Goal: Complete application form

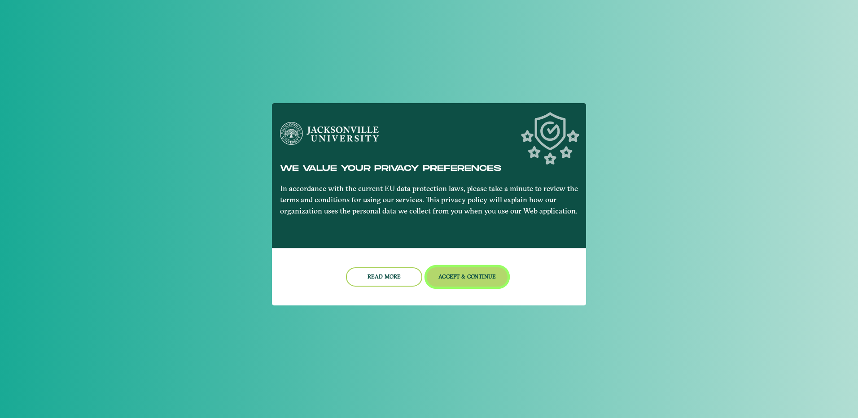
click at [469, 282] on button "Accept & Continue" at bounding box center [467, 277] width 81 height 19
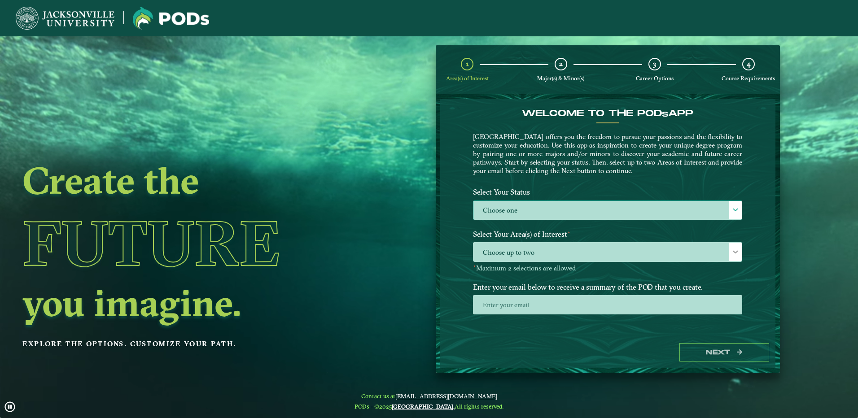
click at [673, 205] on label "Choose one" at bounding box center [608, 210] width 268 height 19
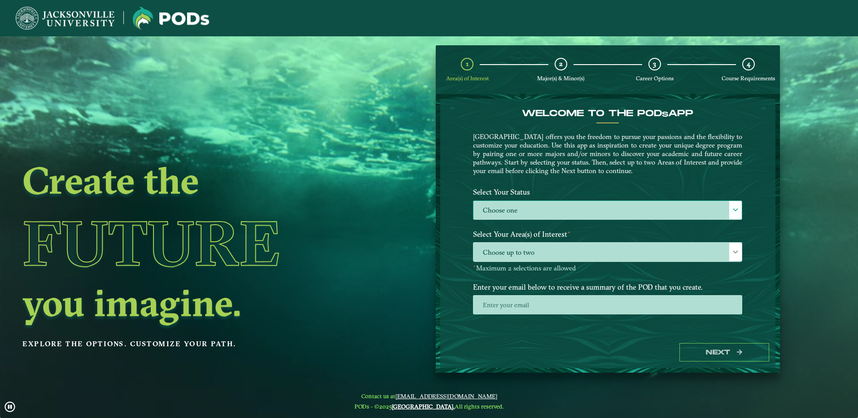
scroll to position [5, 41]
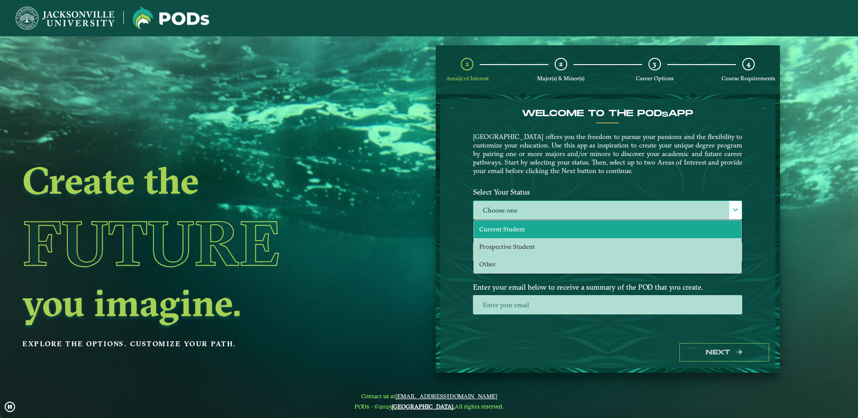
click at [635, 230] on li "Current Student" at bounding box center [608, 230] width 268 height 18
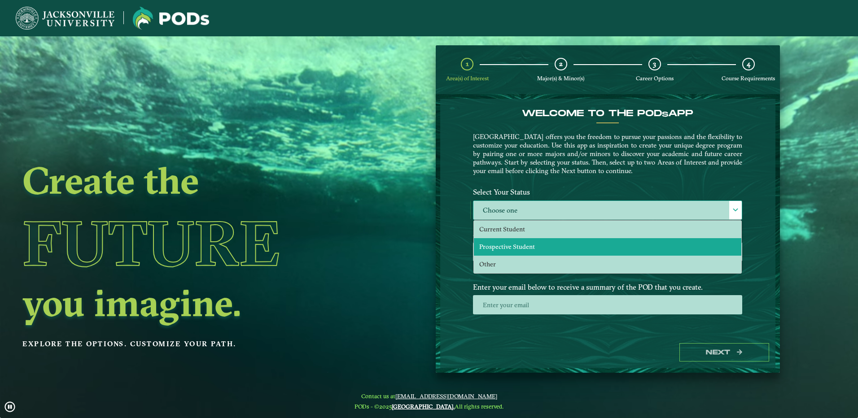
select select "[object Object]"
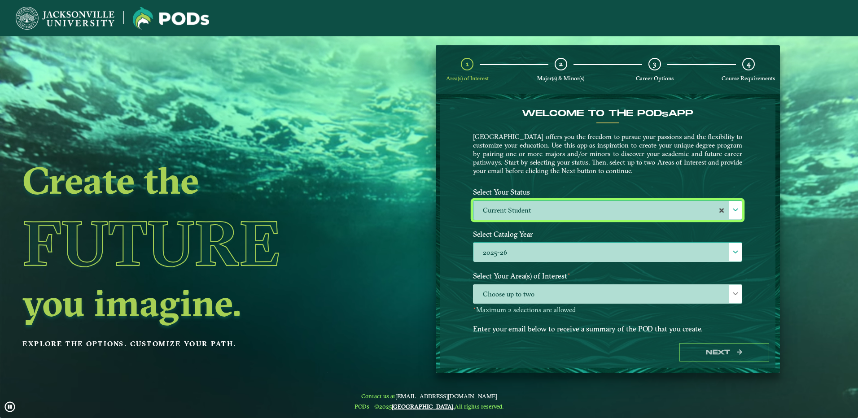
click at [594, 255] on label "2025-26" at bounding box center [608, 252] width 268 height 19
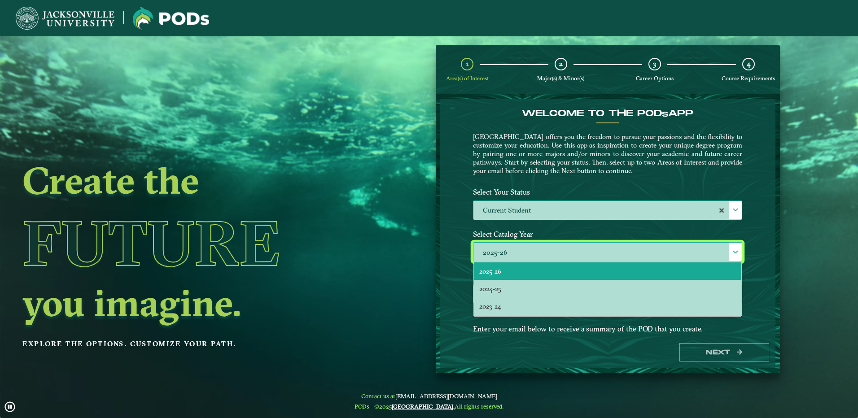
click at [548, 270] on li "2025-26" at bounding box center [608, 272] width 268 height 18
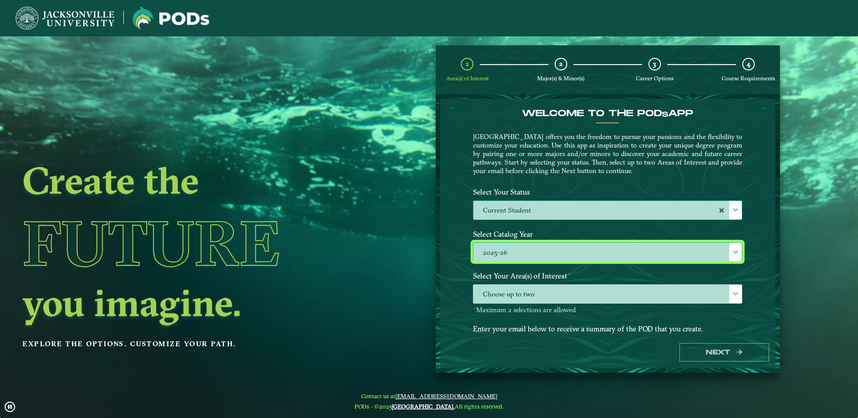
scroll to position [41, 0]
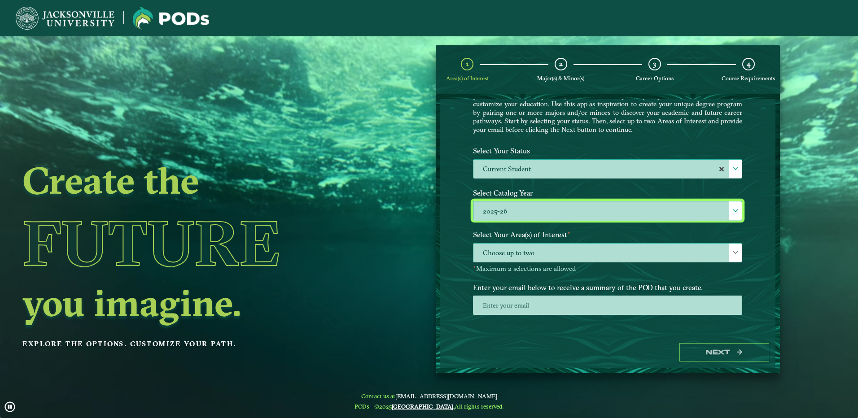
click at [540, 254] on span "Choose up to two" at bounding box center [608, 253] width 268 height 19
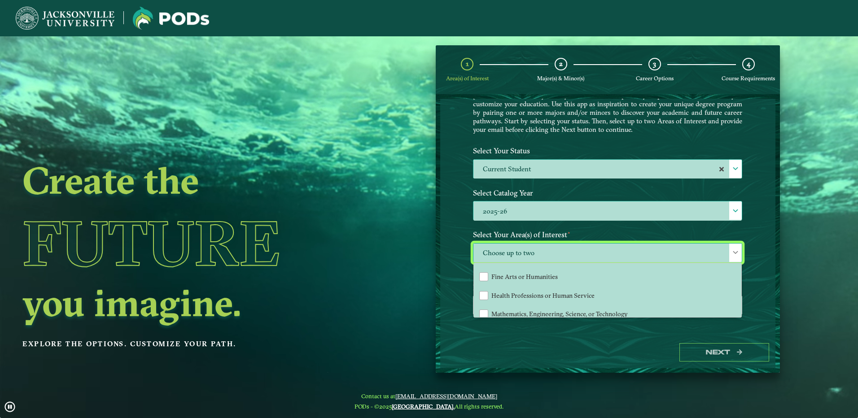
scroll to position [61, 0]
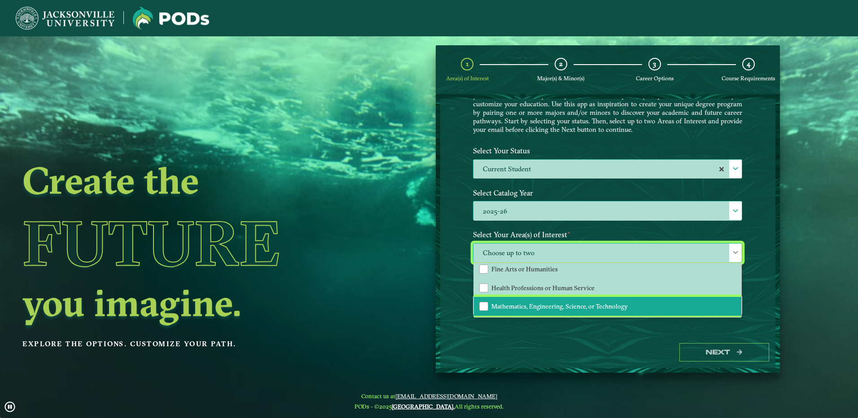
click at [526, 302] on li "Mathematics, Engineering, Science, or Technology" at bounding box center [608, 306] width 268 height 19
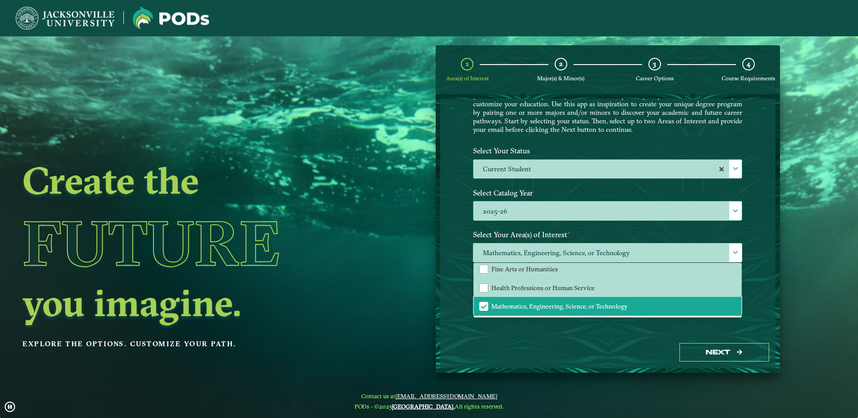
click at [458, 283] on div "Welcome to the POD s app [GEOGRAPHIC_DATA] offers you the freedom to pursue you…" at bounding box center [607, 218] width 335 height 238
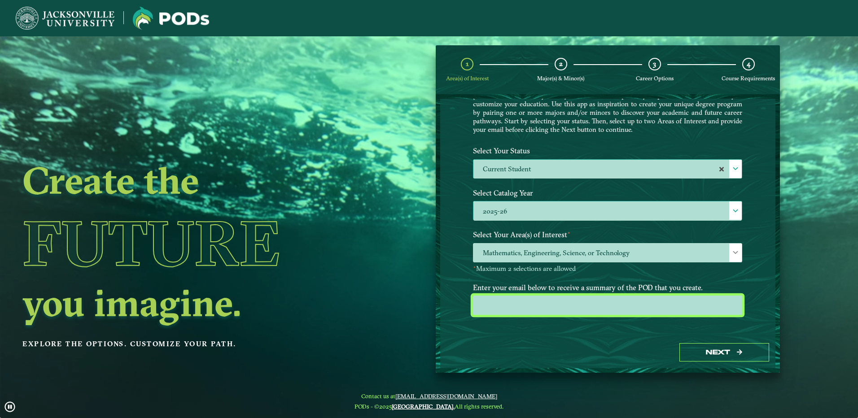
click at [510, 301] on input "email" at bounding box center [607, 305] width 269 height 19
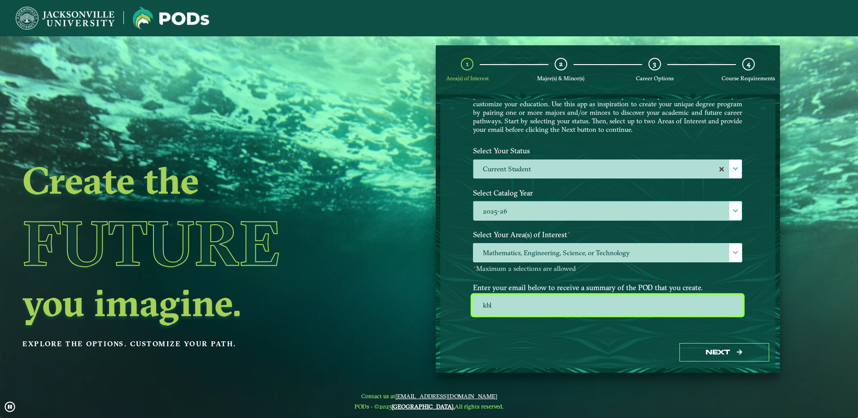
type input "[EMAIL_ADDRESS][DOMAIN_NAME]"
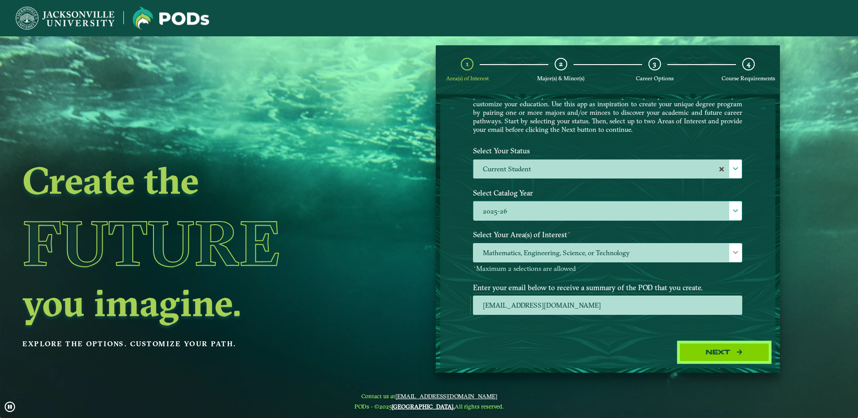
click at [694, 347] on button "Next" at bounding box center [725, 352] width 90 height 18
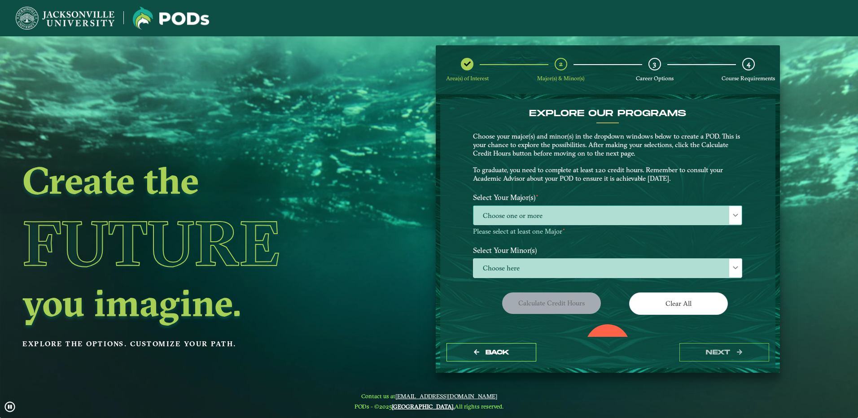
click at [689, 218] on span "Choose one or more" at bounding box center [608, 215] width 268 height 19
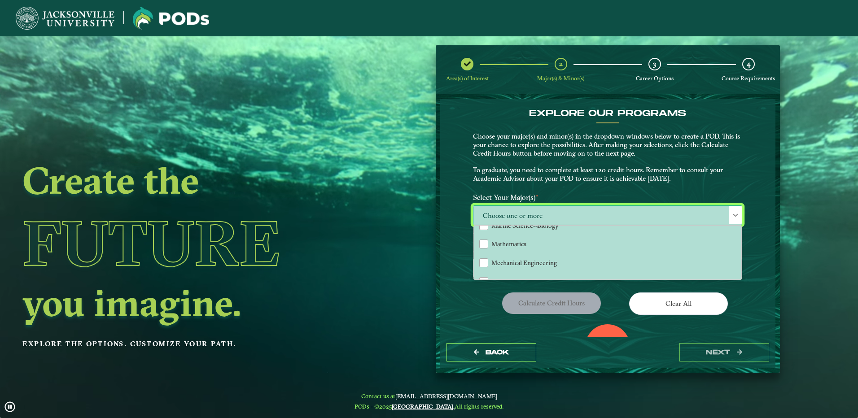
scroll to position [135, 0]
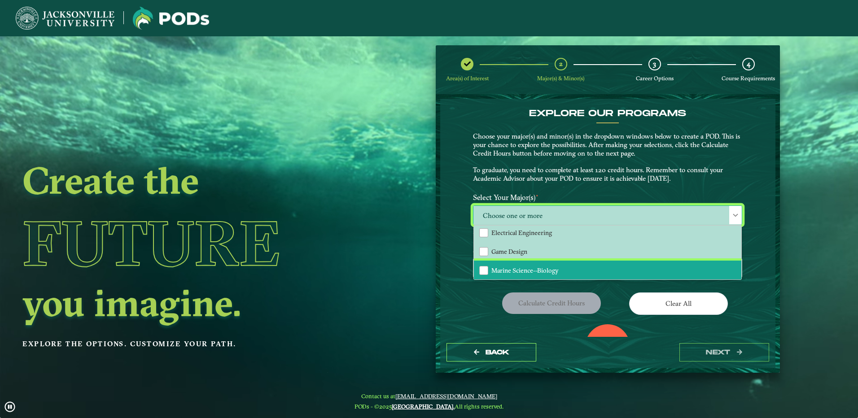
click at [511, 267] on span "Marine Science--Biology" at bounding box center [525, 271] width 67 height 8
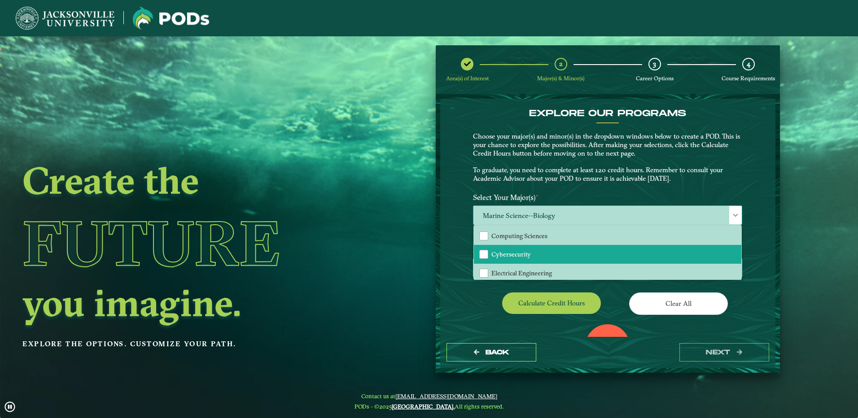
scroll to position [90, 0]
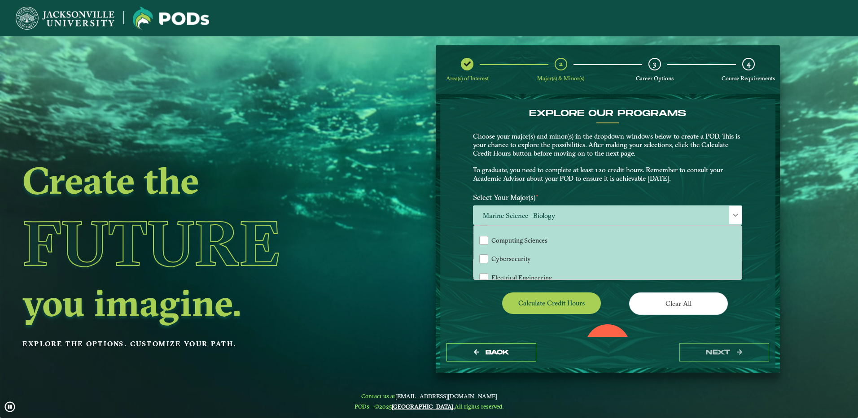
click at [454, 253] on div "EXPLORE OUR PROGRAMS Choose your major(s) and minor(s) in the dropdown windows …" at bounding box center [607, 218] width 335 height 238
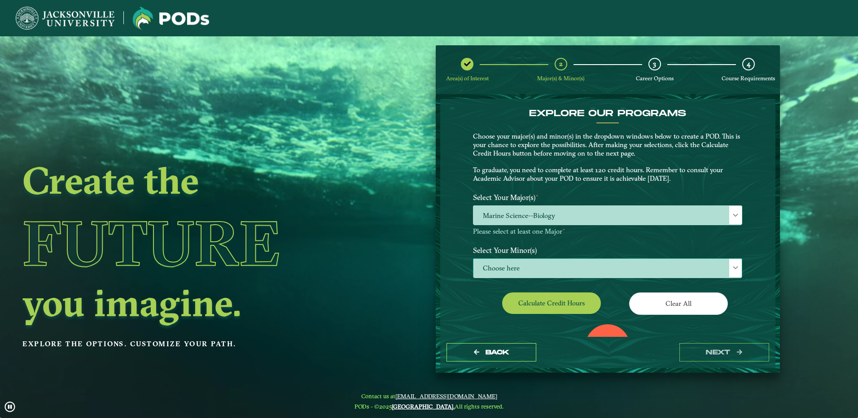
click at [506, 265] on span "Choose here" at bounding box center [608, 268] width 268 height 19
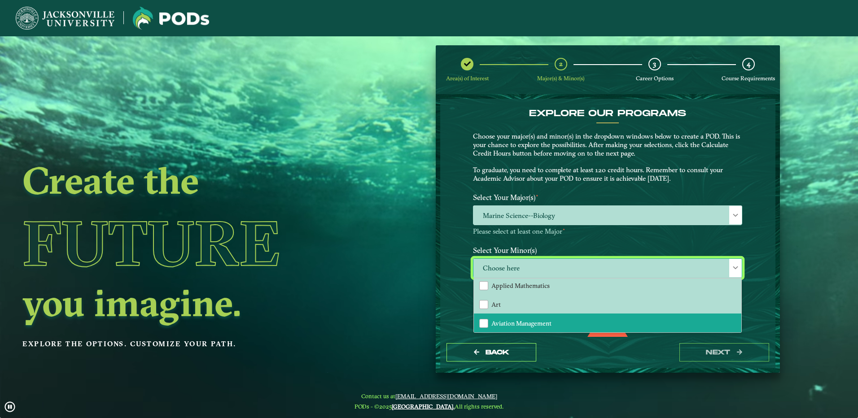
scroll to position [45, 0]
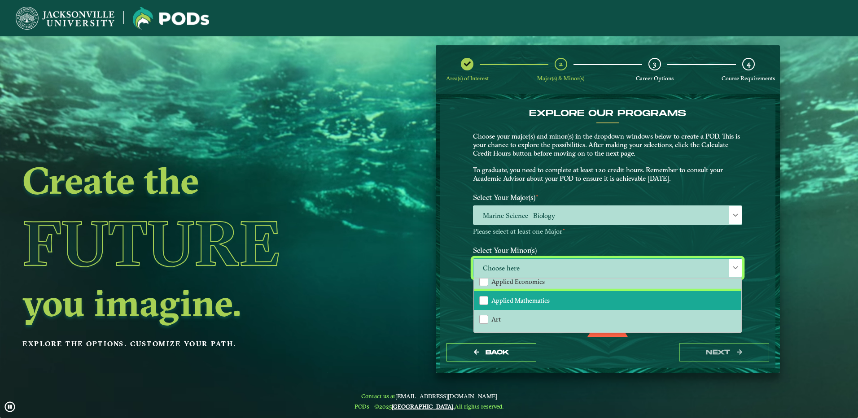
click at [512, 299] on span "Applied Mathematics" at bounding box center [521, 301] width 58 height 8
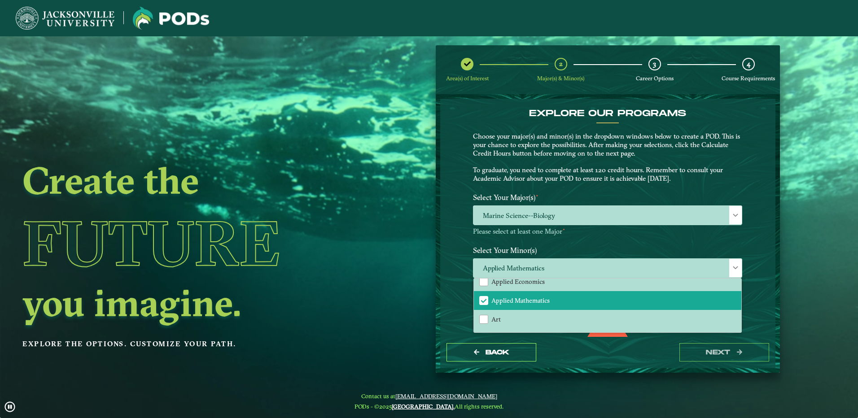
click at [451, 268] on div "EXPLORE OUR PROGRAMS Choose your major(s) and minor(s) in the dropdown windows …" at bounding box center [607, 218] width 335 height 238
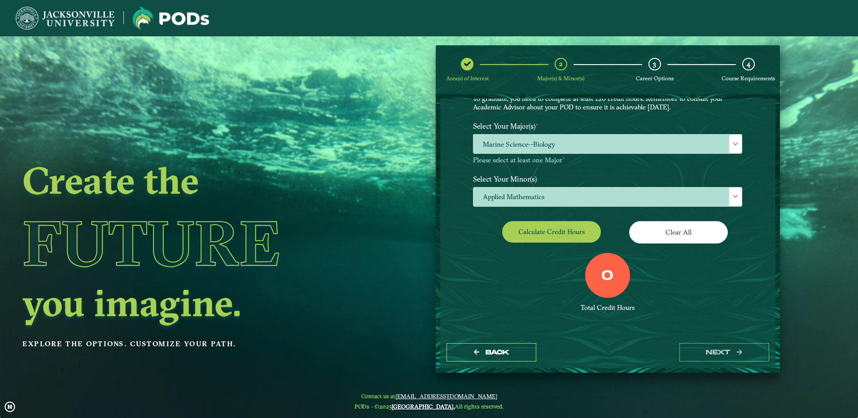
scroll to position [73, 0]
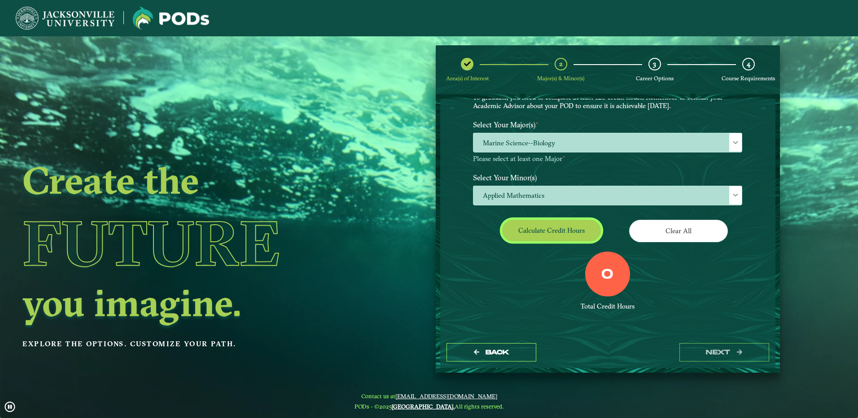
click at [575, 226] on button "Calculate credit hours" at bounding box center [551, 230] width 99 height 21
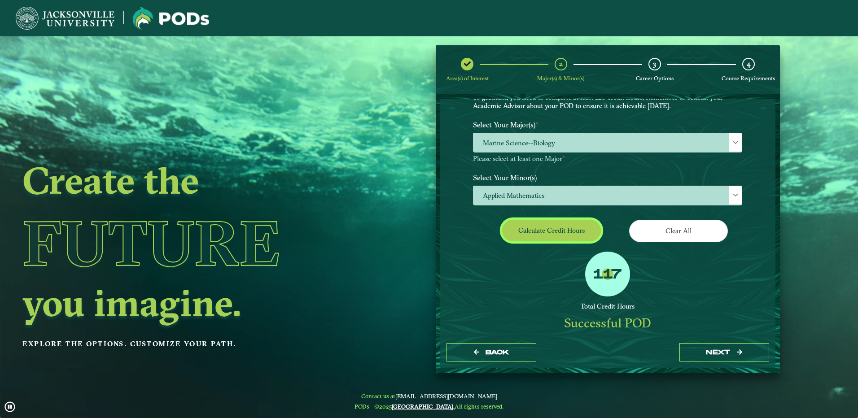
scroll to position [47, 0]
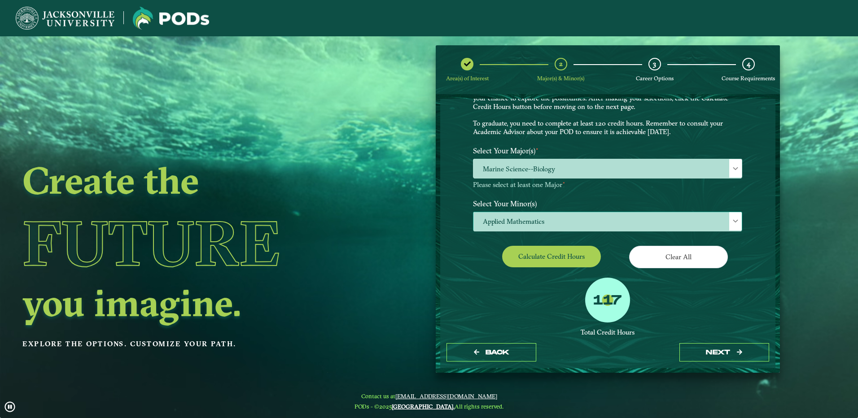
click at [723, 221] on span "Applied Mathematics" at bounding box center [608, 221] width 268 height 19
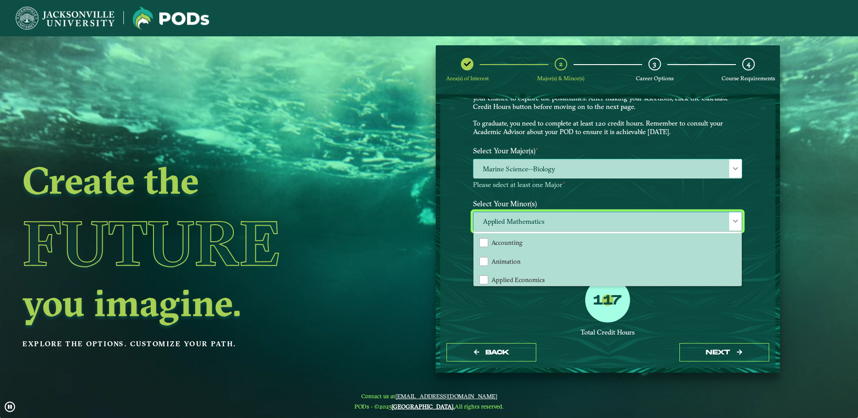
click at [711, 170] on span "Marine Science--Biology" at bounding box center [608, 168] width 268 height 19
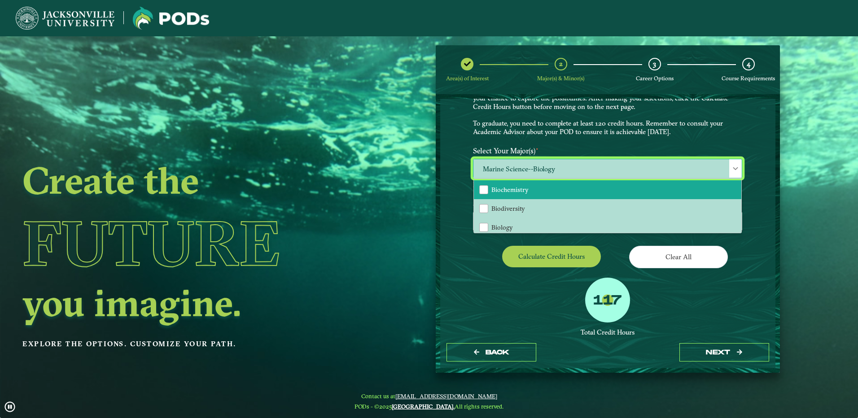
click at [505, 189] on span "Biochemistry" at bounding box center [510, 190] width 37 height 8
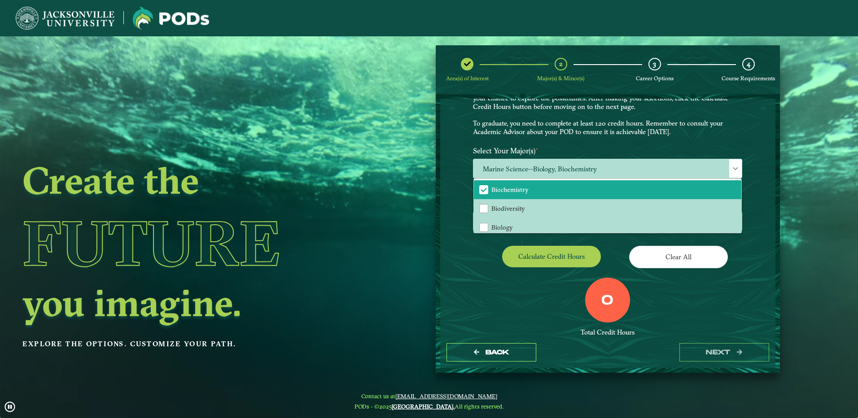
click at [548, 292] on div "0 Total Credit Hours" at bounding box center [607, 316] width 283 height 76
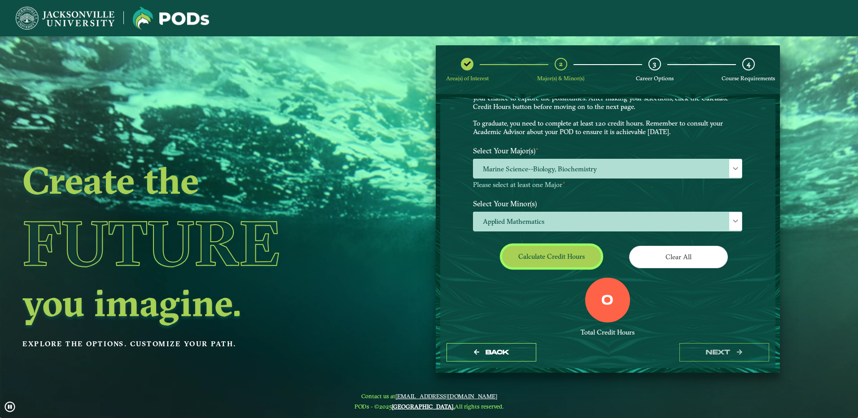
click at [540, 257] on button "Calculate credit hours" at bounding box center [551, 256] width 99 height 21
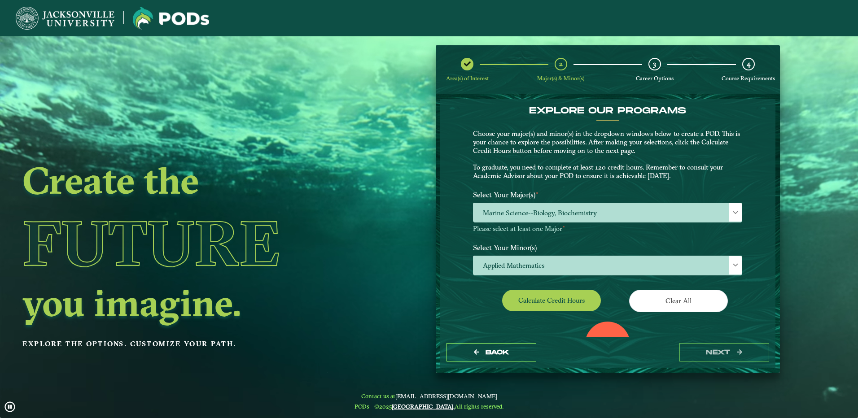
scroll to position [0, 0]
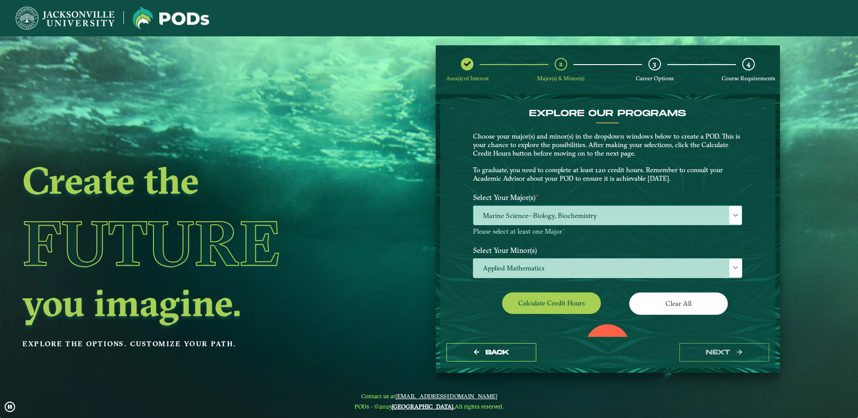
click at [565, 215] on span "Marine Science--Biology, Biochemistry" at bounding box center [608, 215] width 268 height 19
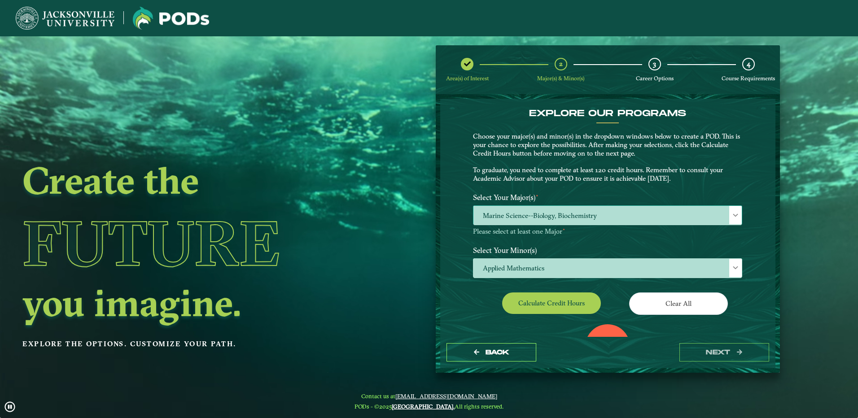
scroll to position [45, 0]
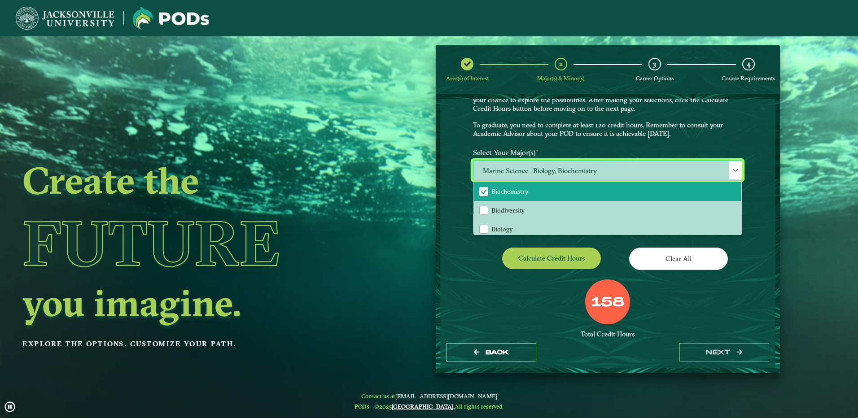
click at [481, 190] on span "Biochemistry" at bounding box center [484, 192] width 8 height 8
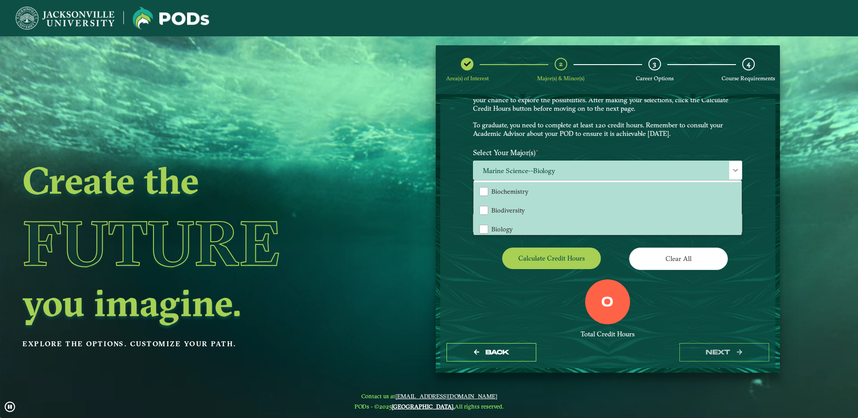
click at [490, 281] on div "EXPLORE OUR PROGRAMS Choose your major(s) and minor(s) in the dropdown windows …" at bounding box center [607, 209] width 269 height 292
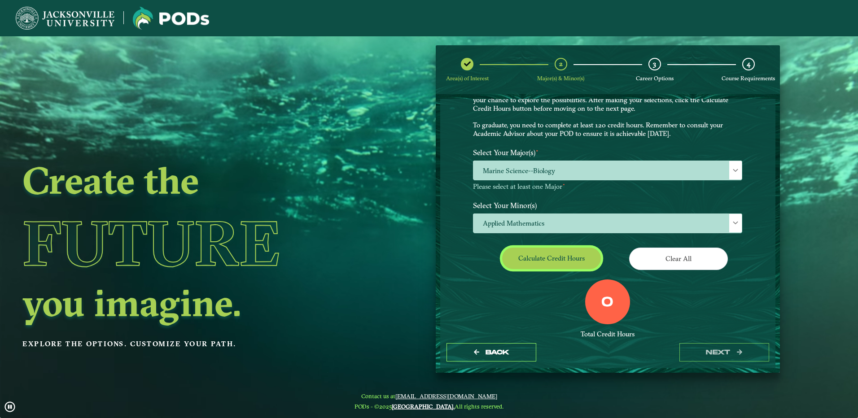
click at [559, 263] on button "Calculate credit hours" at bounding box center [551, 258] width 99 height 21
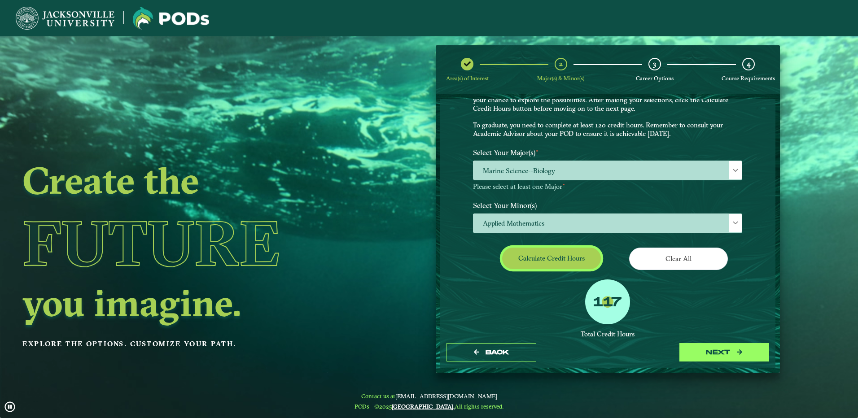
scroll to position [47, 0]
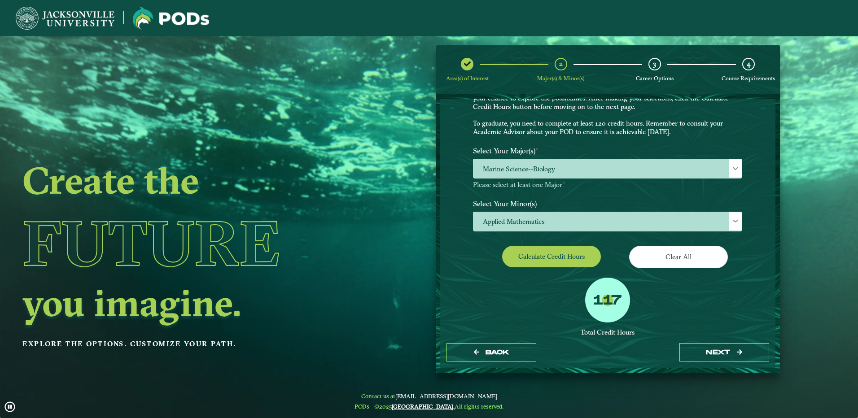
click at [743, 363] on div "Back next" at bounding box center [607, 352] width 335 height 31
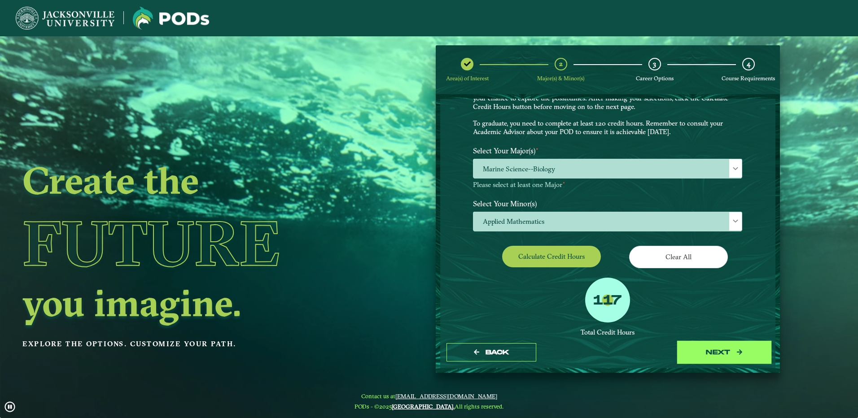
click at [732, 354] on button "next" at bounding box center [725, 352] width 90 height 18
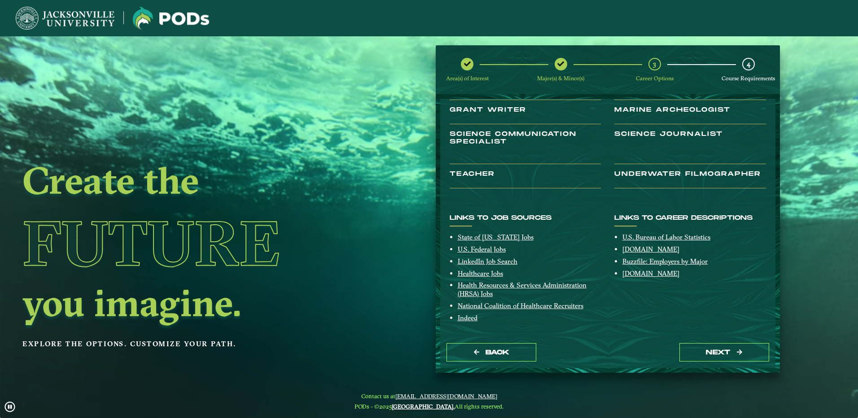
scroll to position [119, 0]
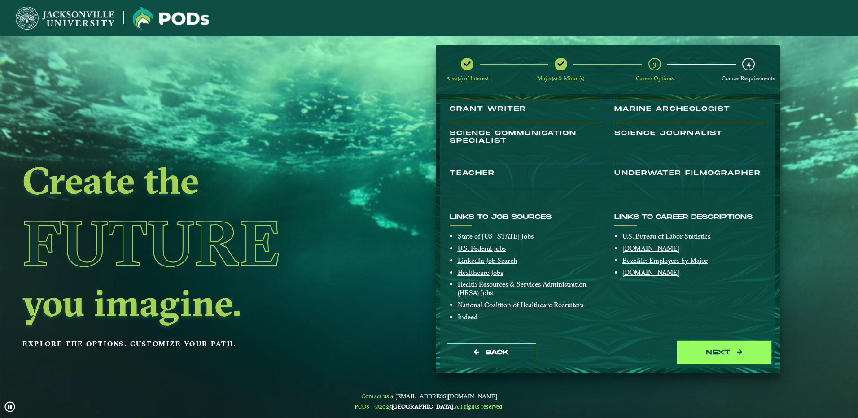
click at [701, 347] on button "next" at bounding box center [725, 352] width 90 height 18
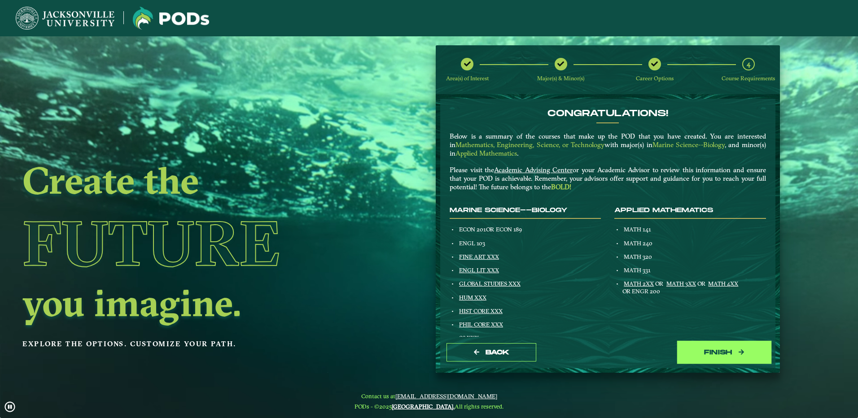
click at [705, 348] on button "Finish" at bounding box center [725, 352] width 90 height 18
